Goal: Go to known website: Access a specific website the user already knows

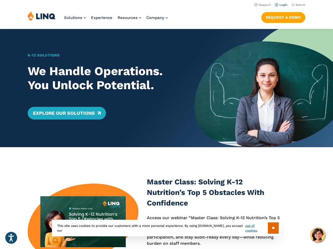
click at [281, 5] on link "Login" at bounding box center [281, 4] width 12 height 3
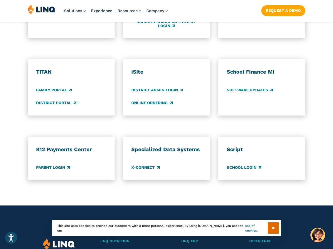
scroll to position [395, 0]
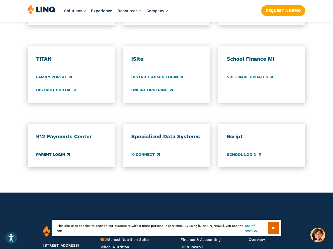
click at [48, 152] on link "Parent Login" at bounding box center [53, 155] width 34 height 6
